Goal: Information Seeking & Learning: Check status

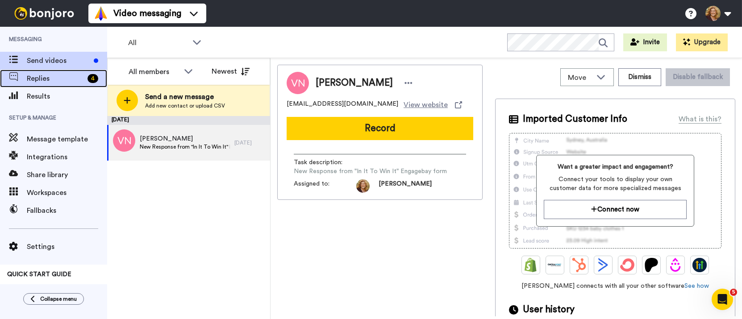
click at [39, 78] on span "Replies" at bounding box center [55, 78] width 57 height 11
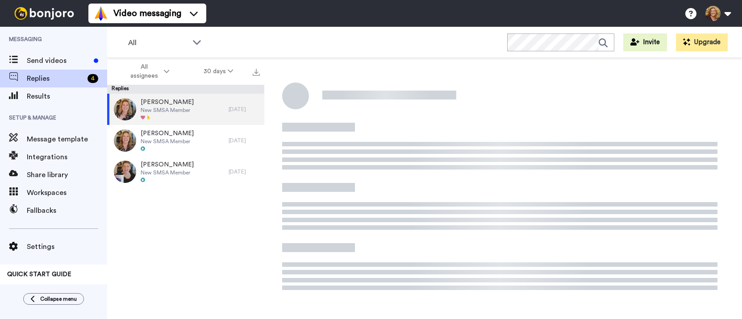
scroll to position [84, 0]
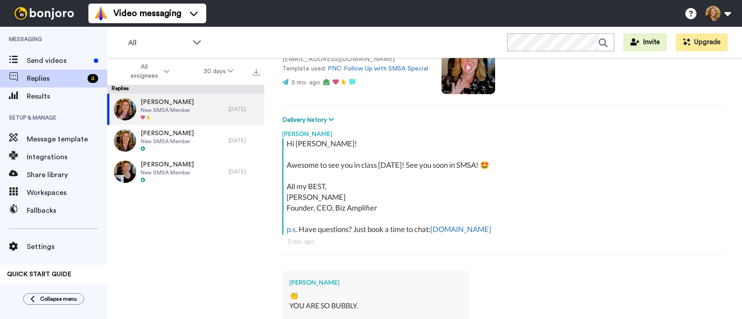
type textarea "x"
